Goal: Task Accomplishment & Management: Manage account settings

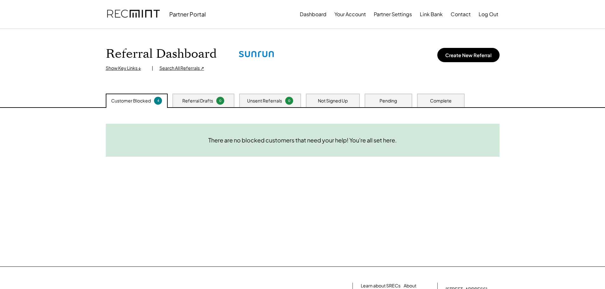
click at [388, 102] on div "Pending" at bounding box center [387, 101] width 17 height 6
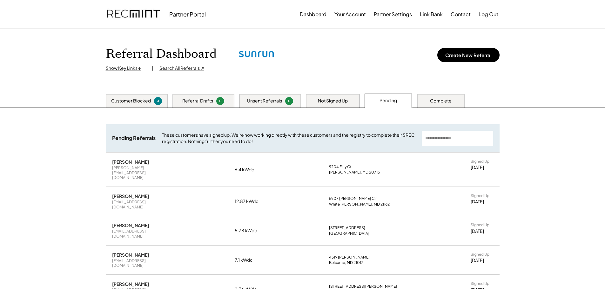
click at [329, 100] on div "Not Signed Up" at bounding box center [333, 101] width 30 height 6
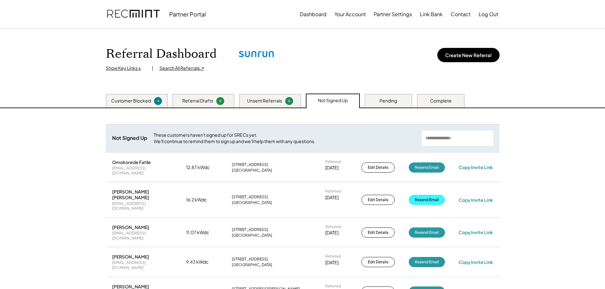
click at [420, 195] on button "Resend Email" at bounding box center [426, 200] width 36 height 10
drag, startPoint x: 170, startPoint y: 201, endPoint x: 111, endPoint y: 199, distance: 58.7
click at [111, 199] on div "[PERSON_NAME] [PERSON_NAME] [EMAIL_ADDRESS][DOMAIN_NAME] 16.2 kWdc [STREET_ADDR…" at bounding box center [303, 199] width 394 height 35
copy div "[EMAIL_ADDRESS][DOMAIN_NAME]"
click at [387, 96] on div "Pending" at bounding box center [388, 101] width 48 height 14
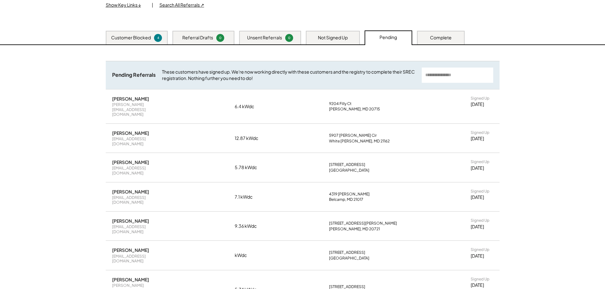
scroll to position [63, 0]
drag, startPoint x: 360, startPoint y: 197, endPoint x: 329, endPoint y: 197, distance: 30.8
click at [329, 221] on div "[STREET_ADDRESS][PERSON_NAME][PERSON_NAME]" at bounding box center [368, 226] width 79 height 10
copy div "[STREET_ADDRESS][PERSON_NAME]"
click at [425, 36] on div "Complete" at bounding box center [441, 37] width 48 height 14
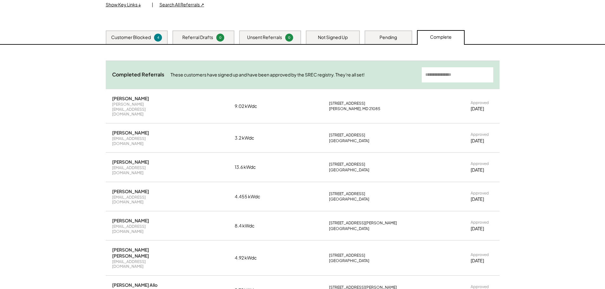
click at [380, 34] on div "Pending" at bounding box center [388, 37] width 48 height 14
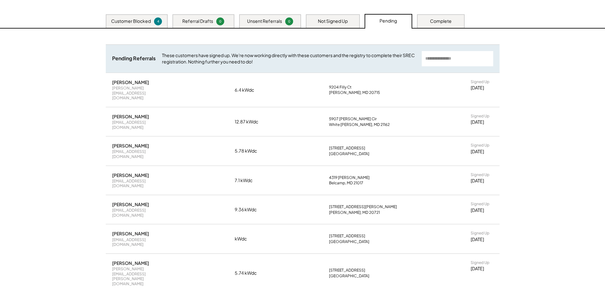
scroll to position [0, 0]
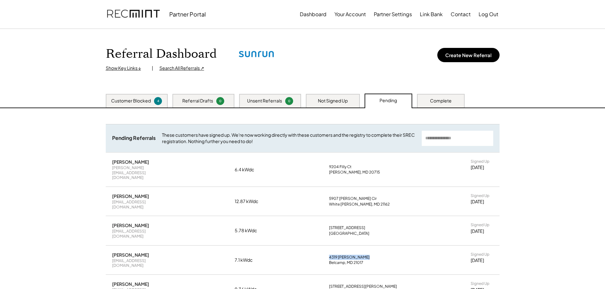
drag, startPoint x: 362, startPoint y: 234, endPoint x: 328, endPoint y: 237, distance: 33.4
click at [329, 255] on div "[STREET_ADDRESS][PERSON_NAME]" at bounding box center [368, 260] width 79 height 10
copy div "4319 [PERSON_NAME]"
click at [389, 225] on div "[STREET_ADDRESS]" at bounding box center [368, 230] width 79 height 10
drag, startPoint x: 361, startPoint y: 210, endPoint x: 326, endPoint y: 213, distance: 34.7
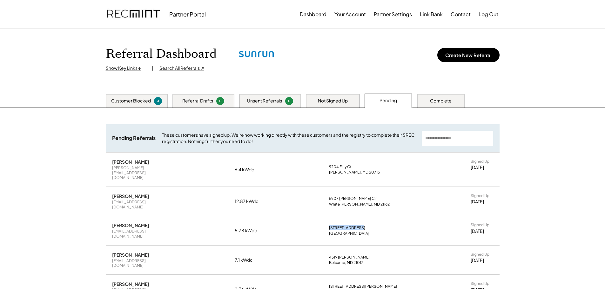
click at [326, 216] on div "[PERSON_NAME] [EMAIL_ADDRESS][DOMAIN_NAME] 5.78 kWdc [STREET_ADDRESS] Signed Up…" at bounding box center [303, 230] width 394 height 29
copy div "[STREET_ADDRESS]"
drag, startPoint x: 355, startPoint y: 160, endPoint x: 329, endPoint y: 162, distance: 25.8
click at [329, 164] on div "[STREET_ADDRESS][PERSON_NAME]" at bounding box center [368, 169] width 79 height 10
copy div "9204 Filly Ct"
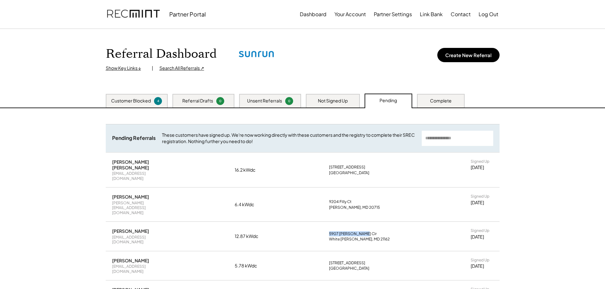
drag, startPoint x: 361, startPoint y: 217, endPoint x: 329, endPoint y: 216, distance: 32.4
click at [329, 231] on div "[STREET_ADDRESS][PERSON_NAME][PERSON_NAME]" at bounding box center [368, 236] width 79 height 10
copy div "5907 [PERSON_NAME] Cir"
click at [162, 227] on div "[PERSON_NAME] [EMAIL_ADDRESS][DOMAIN_NAME] 12.87 kWdc [STREET_ADDRESS][PERSON_N…" at bounding box center [303, 236] width 394 height 29
drag, startPoint x: 361, startPoint y: 214, endPoint x: 329, endPoint y: 214, distance: 32.1
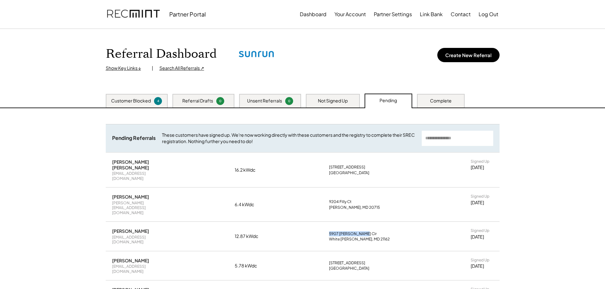
click at [329, 222] on div "[PERSON_NAME] [EMAIL_ADDRESS][DOMAIN_NAME] 12.87 kWdc [STREET_ADDRESS][PERSON_N…" at bounding box center [303, 236] width 394 height 29
copy div "5907 [PERSON_NAME] Cir"
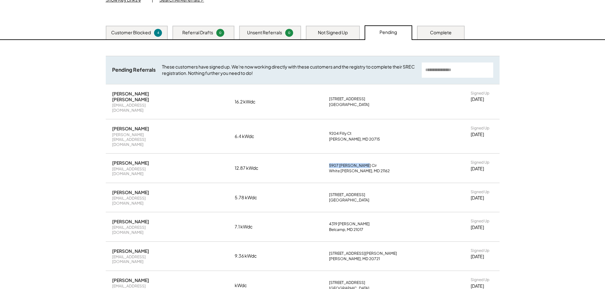
scroll to position [95, 0]
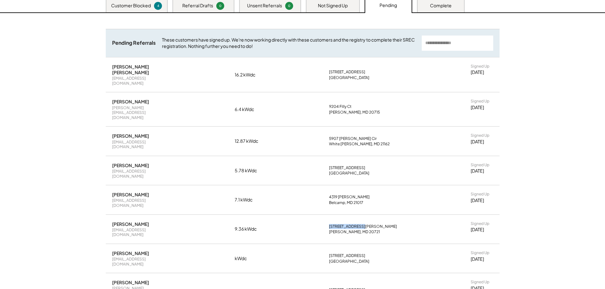
drag, startPoint x: 358, startPoint y: 193, endPoint x: 329, endPoint y: 195, distance: 29.3
click at [329, 215] on div "[PERSON_NAME] [EMAIL_ADDRESS][DOMAIN_NAME] 9.36 kWdc [STREET_ADDRESS][PERSON_NA…" at bounding box center [303, 229] width 394 height 29
copy div "[STREET_ADDRESS][PERSON_NAME]"
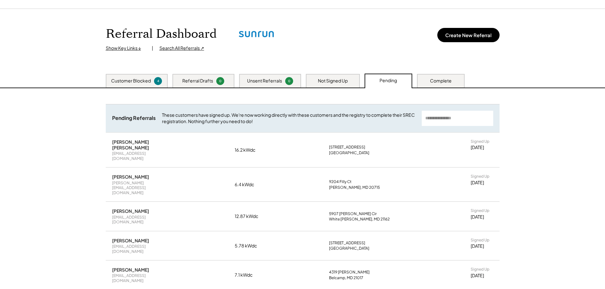
scroll to position [0, 0]
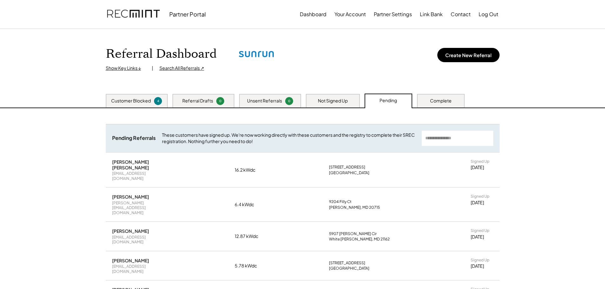
click at [128, 67] on div "Show Key Links ↓" at bounding box center [126, 68] width 40 height 6
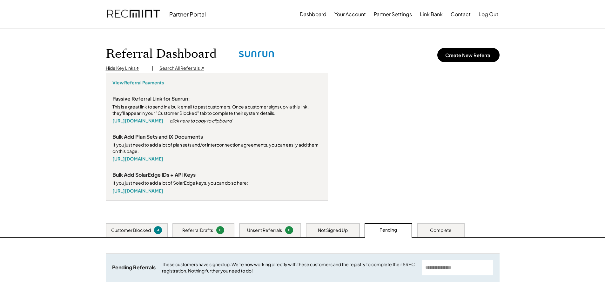
click at [139, 82] on div "View Referral Payments" at bounding box center [137, 83] width 51 height 6
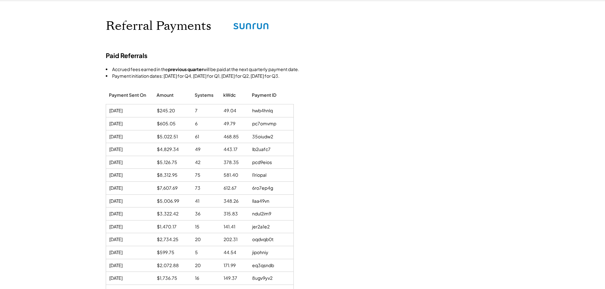
scroll to position [32, 0]
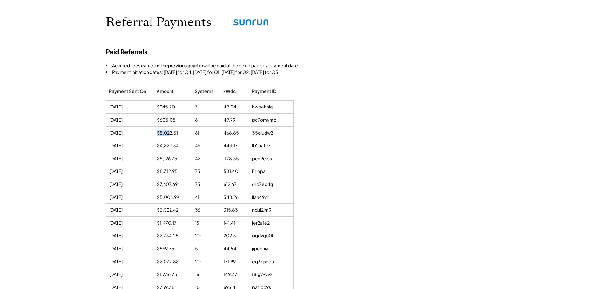
drag, startPoint x: 170, startPoint y: 134, endPoint x: 155, endPoint y: 131, distance: 14.8
click at [155, 131] on div "6/12/24 $5,022.51 61 468.85 35oiudw2" at bounding box center [199, 133] width 187 height 13
click at [180, 134] on div "$5,022.51" at bounding box center [173, 133] width 32 height 6
drag, startPoint x: 180, startPoint y: 134, endPoint x: 164, endPoint y: 135, distance: 16.2
click at [164, 135] on div "$5,022.51" at bounding box center [173, 133] width 32 height 6
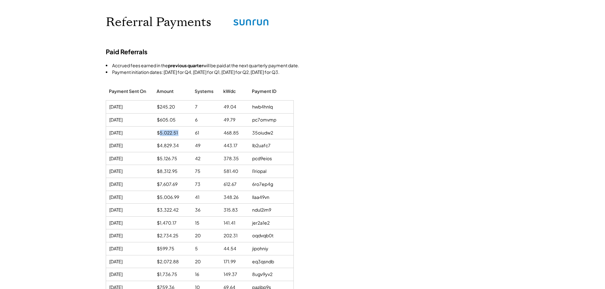
click at [167, 131] on div "$5,022.51" at bounding box center [173, 133] width 32 height 6
drag, startPoint x: 180, startPoint y: 145, endPoint x: 162, endPoint y: 146, distance: 17.8
click at [162, 146] on div "$4,829.34" at bounding box center [173, 145] width 32 height 6
drag, startPoint x: 179, startPoint y: 160, endPoint x: 162, endPoint y: 158, distance: 16.9
click at [162, 158] on div "$5,126.75" at bounding box center [173, 158] width 32 height 6
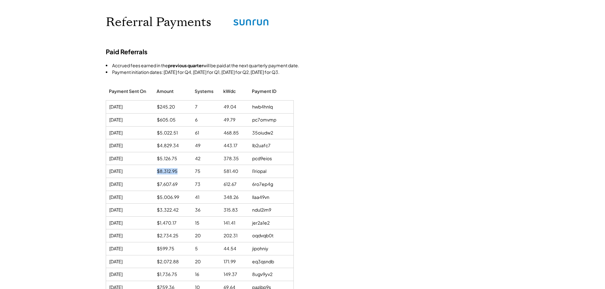
drag, startPoint x: 160, startPoint y: 171, endPoint x: 156, endPoint y: 171, distance: 4.1
click at [156, 171] on div "10/01/24 $8,312.95 75 581.40 l1riopal" at bounding box center [199, 171] width 187 height 13
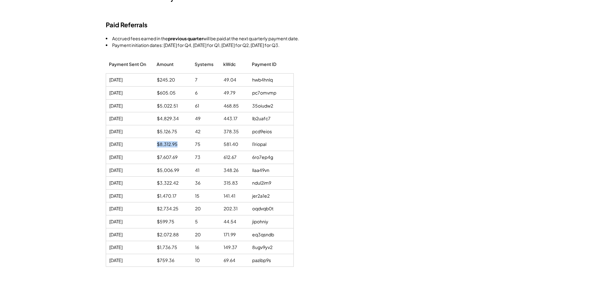
scroll to position [63, 0]
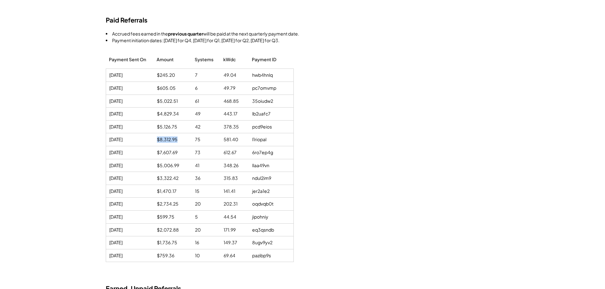
click at [148, 151] on div "11/06/24 $7,607.69 73 612.67 6ro7ep4g" at bounding box center [199, 152] width 187 height 13
drag, startPoint x: 183, startPoint y: 168, endPoint x: 150, endPoint y: 165, distance: 33.1
click at [150, 165] on div "12/10/24 $5,006.99 41 348.26 llaa49vn" at bounding box center [199, 165] width 187 height 13
click at [175, 216] on div "$599.75" at bounding box center [173, 217] width 32 height 6
drag, startPoint x: 175, startPoint y: 216, endPoint x: 154, endPoint y: 215, distance: 20.7
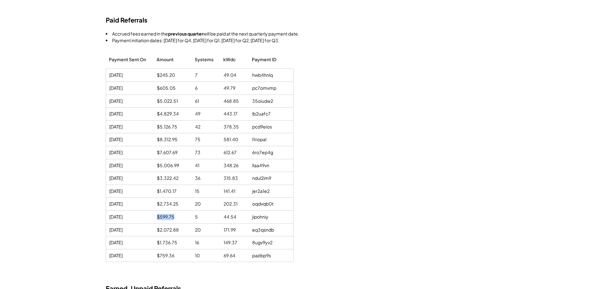
click at [154, 215] on div "4/15/25 $599.75 5 44.54 jipohniy" at bounding box center [199, 217] width 187 height 13
drag, startPoint x: 180, startPoint y: 232, endPoint x: 156, endPoint y: 228, distance: 24.3
click at [156, 228] on div "6/05/25 $2,072.88 20 171.99 eq3qsndb" at bounding box center [199, 230] width 187 height 13
click at [175, 233] on div "$2,072.88" at bounding box center [173, 230] width 32 height 6
drag, startPoint x: 180, startPoint y: 242, endPoint x: 153, endPoint y: 240, distance: 27.1
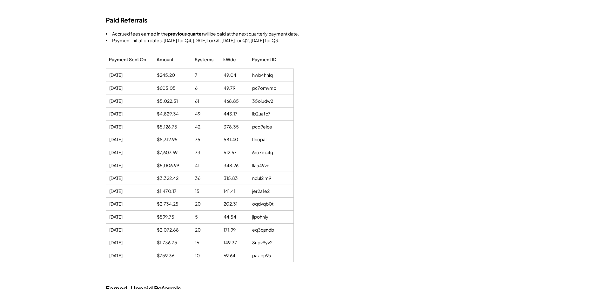
click at [153, 240] on div "7/16/25 $1,736.75 16 149.37 8ugv9yv2" at bounding box center [199, 242] width 187 height 13
click at [175, 255] on div "$759.36" at bounding box center [173, 256] width 32 height 6
drag, startPoint x: 175, startPoint y: 255, endPoint x: 157, endPoint y: 255, distance: 17.1
click at [157, 255] on div "$759.36" at bounding box center [173, 256] width 32 height 6
